Goal: Task Accomplishment & Management: Manage account settings

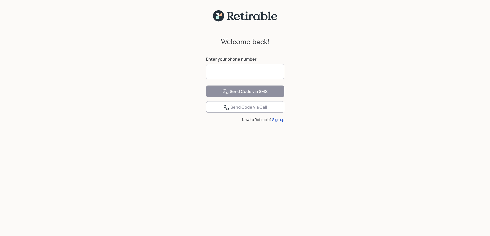
click at [234, 71] on input at bounding box center [245, 71] width 78 height 15
type input "**********"
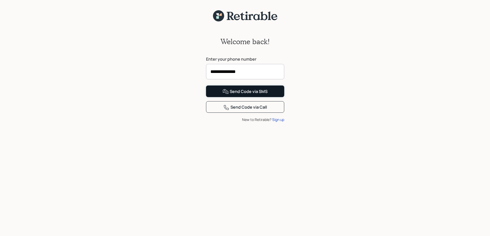
click at [260, 97] on button "Send Code via SMS" at bounding box center [245, 92] width 78 height 12
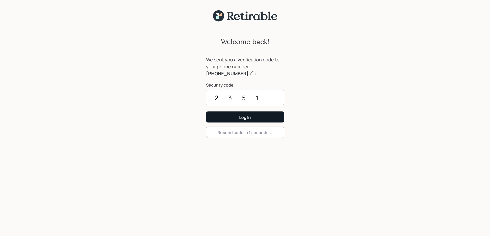
type input "2351"
click at [242, 116] on div "Log In" at bounding box center [245, 118] width 12 height 6
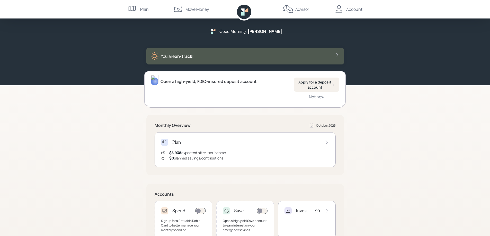
click at [333, 54] on div "You are on‑track!" at bounding box center [244, 56] width 189 height 8
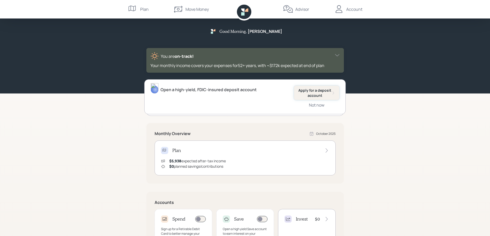
click at [326, 90] on div "Apply for a deposit account" at bounding box center [316, 93] width 37 height 10
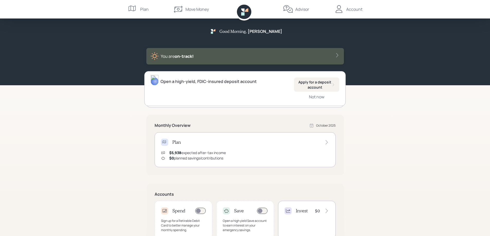
scroll to position [83, 0]
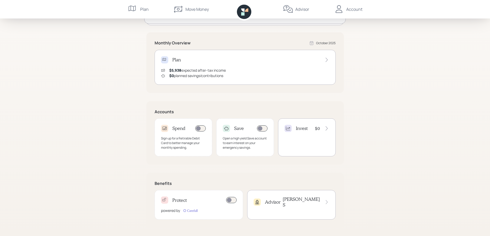
click at [324, 202] on icon at bounding box center [326, 202] width 5 height 5
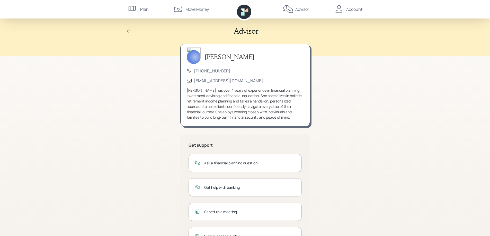
click at [344, 9] on icon at bounding box center [339, 9] width 10 height 10
